Goal: Check status: Check status

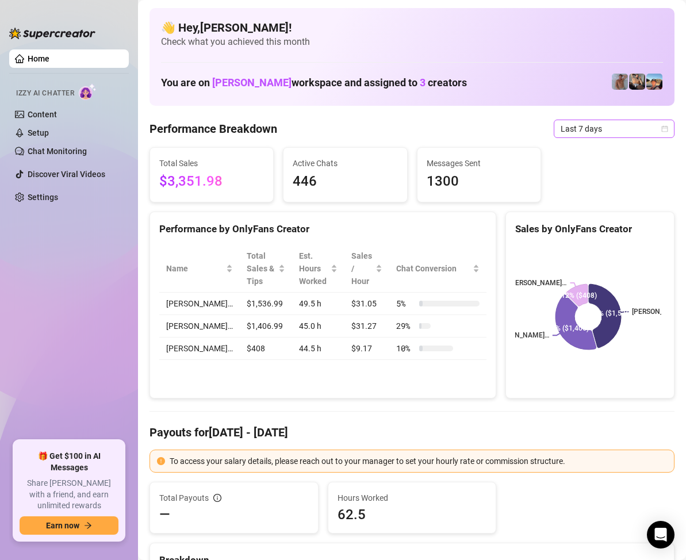
click at [661, 128] on icon "calendar" at bounding box center [664, 128] width 7 height 7
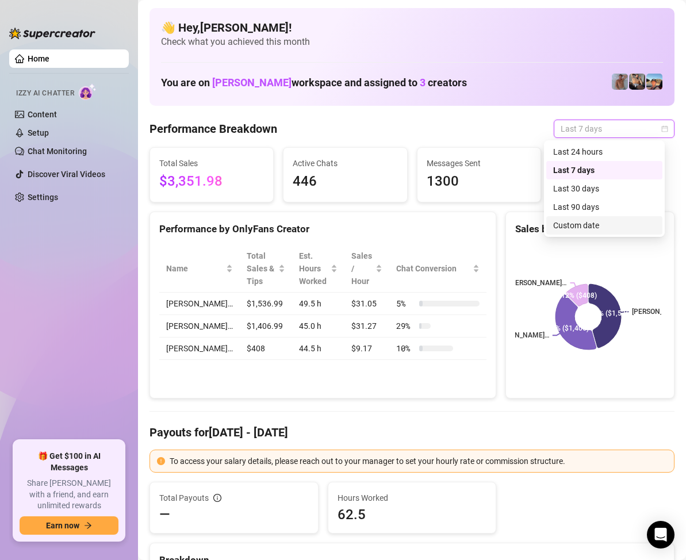
click at [590, 222] on div "Custom date" at bounding box center [604, 225] width 102 height 13
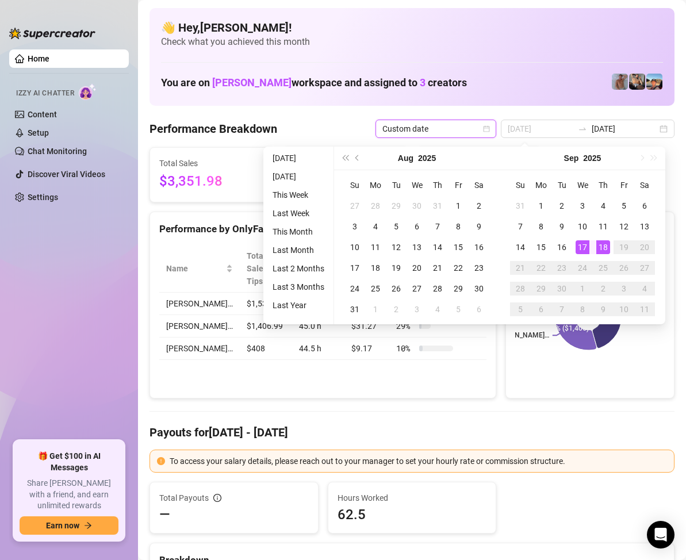
type input "[DATE]"
click at [602, 242] on div "18" at bounding box center [603, 247] width 14 height 14
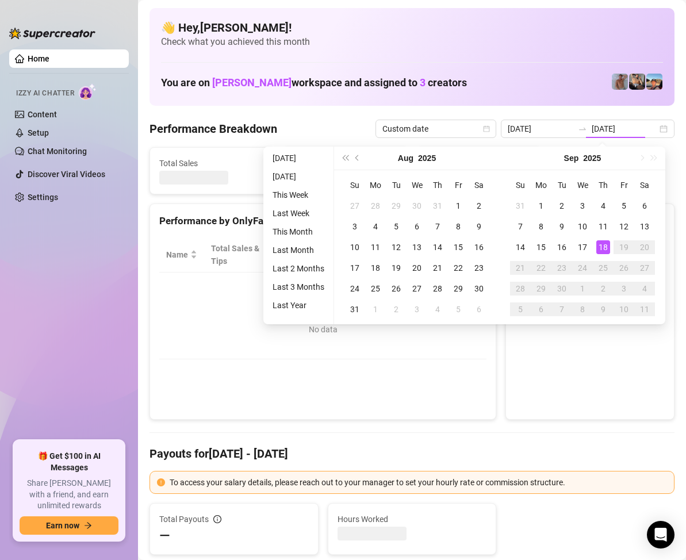
type input "[DATE]"
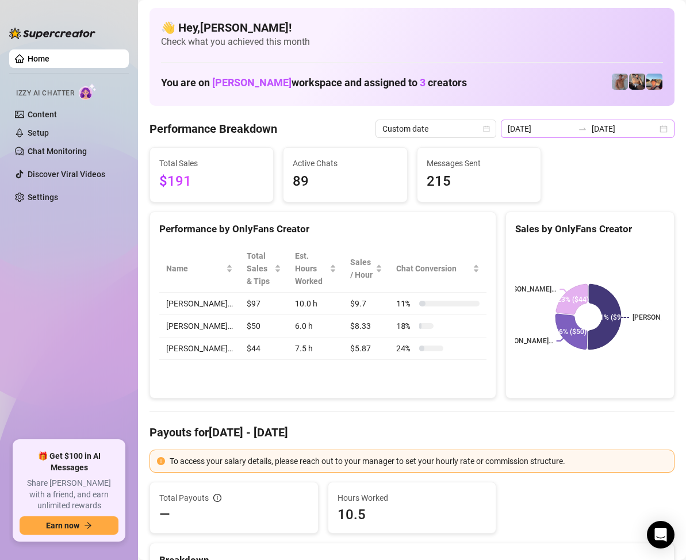
click at [654, 128] on div "[DATE] [DATE]" at bounding box center [588, 129] width 174 height 18
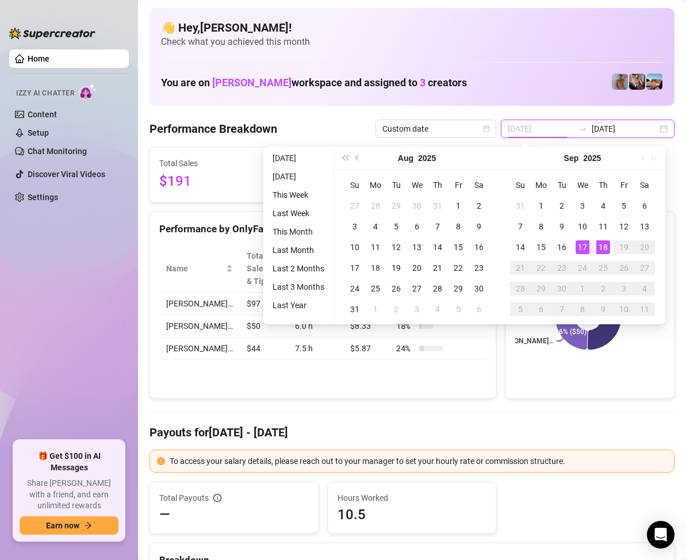
type input "[DATE]"
click at [580, 248] on div "17" at bounding box center [582, 247] width 14 height 14
click at [582, 243] on div "17" at bounding box center [582, 247] width 14 height 14
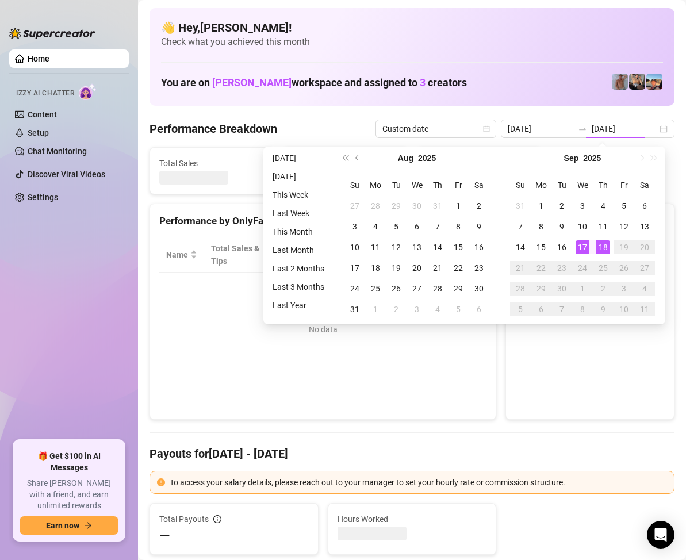
type input "[DATE]"
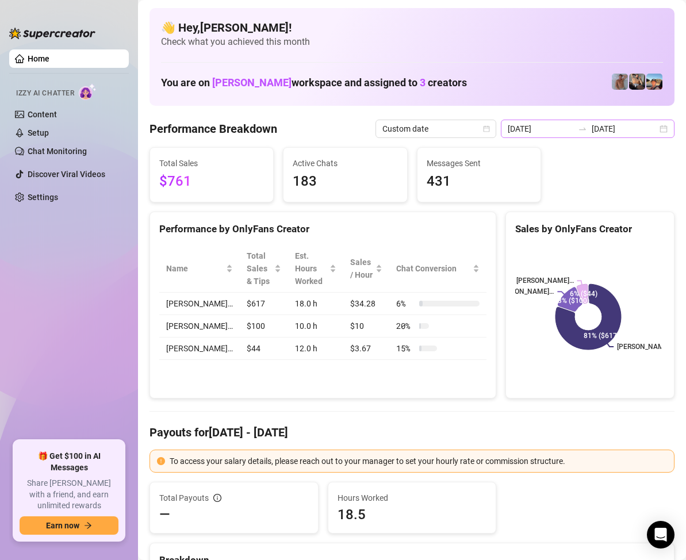
click at [655, 130] on div "[DATE] [DATE]" at bounding box center [588, 129] width 174 height 18
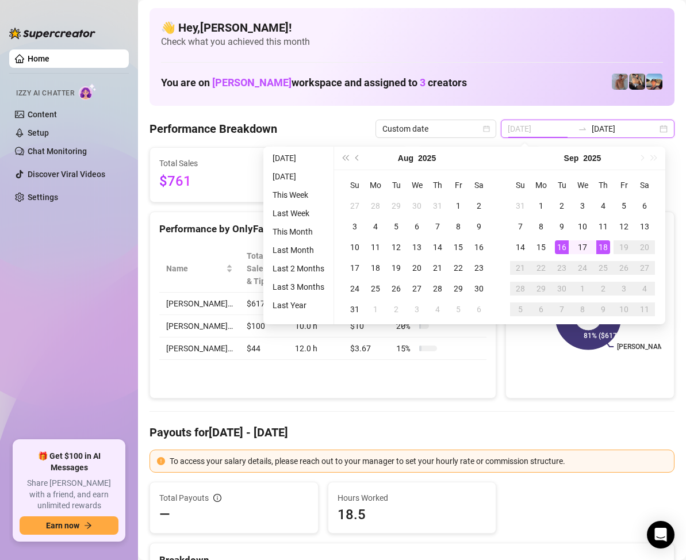
type input "[DATE]"
click at [564, 247] on div "16" at bounding box center [562, 247] width 14 height 14
click at [563, 245] on div "16" at bounding box center [562, 247] width 14 height 14
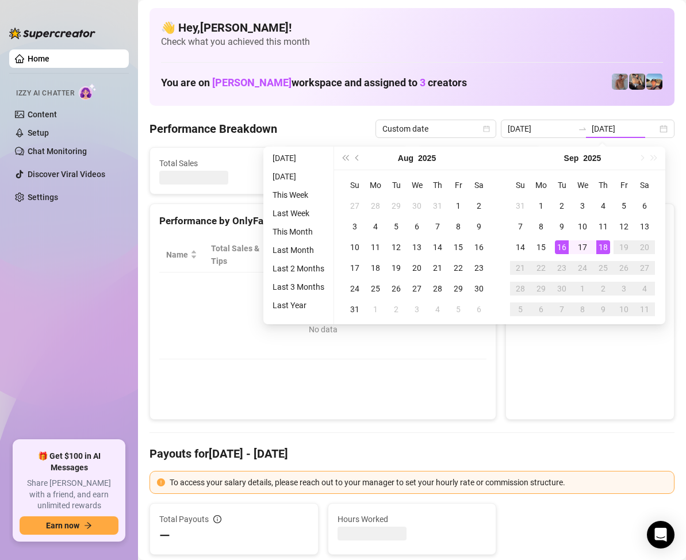
type input "[DATE]"
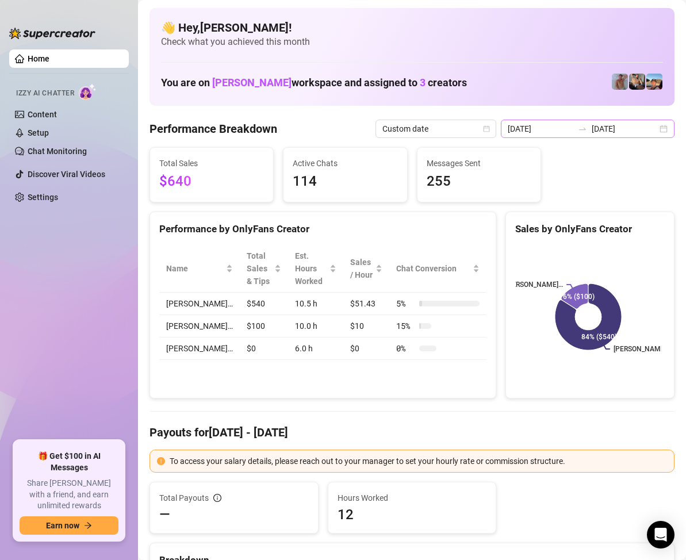
click at [657, 127] on div "[DATE] [DATE]" at bounding box center [588, 129] width 174 height 18
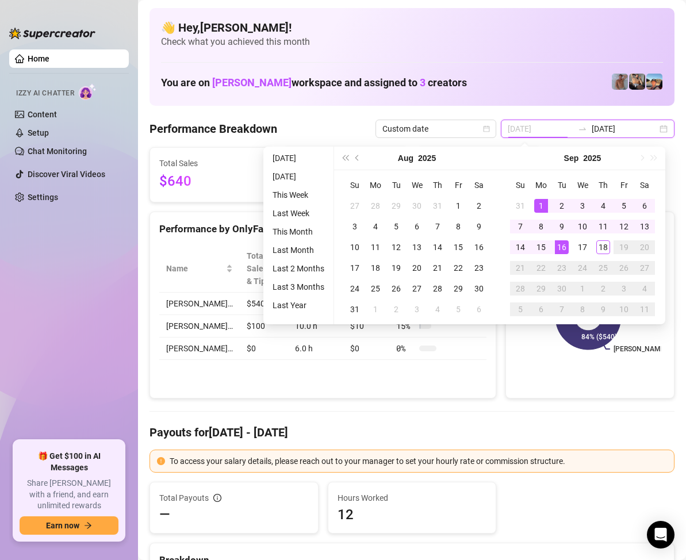
type input "[DATE]"
click at [539, 202] on div "1" at bounding box center [541, 206] width 14 height 14
type input "[DATE]"
click at [605, 246] on div "18" at bounding box center [603, 247] width 14 height 14
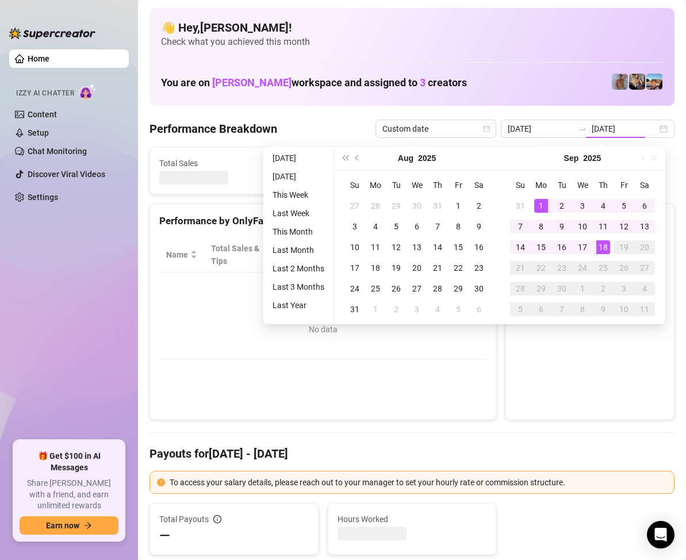
type input "[DATE]"
